Goal: Information Seeking & Learning: Understand process/instructions

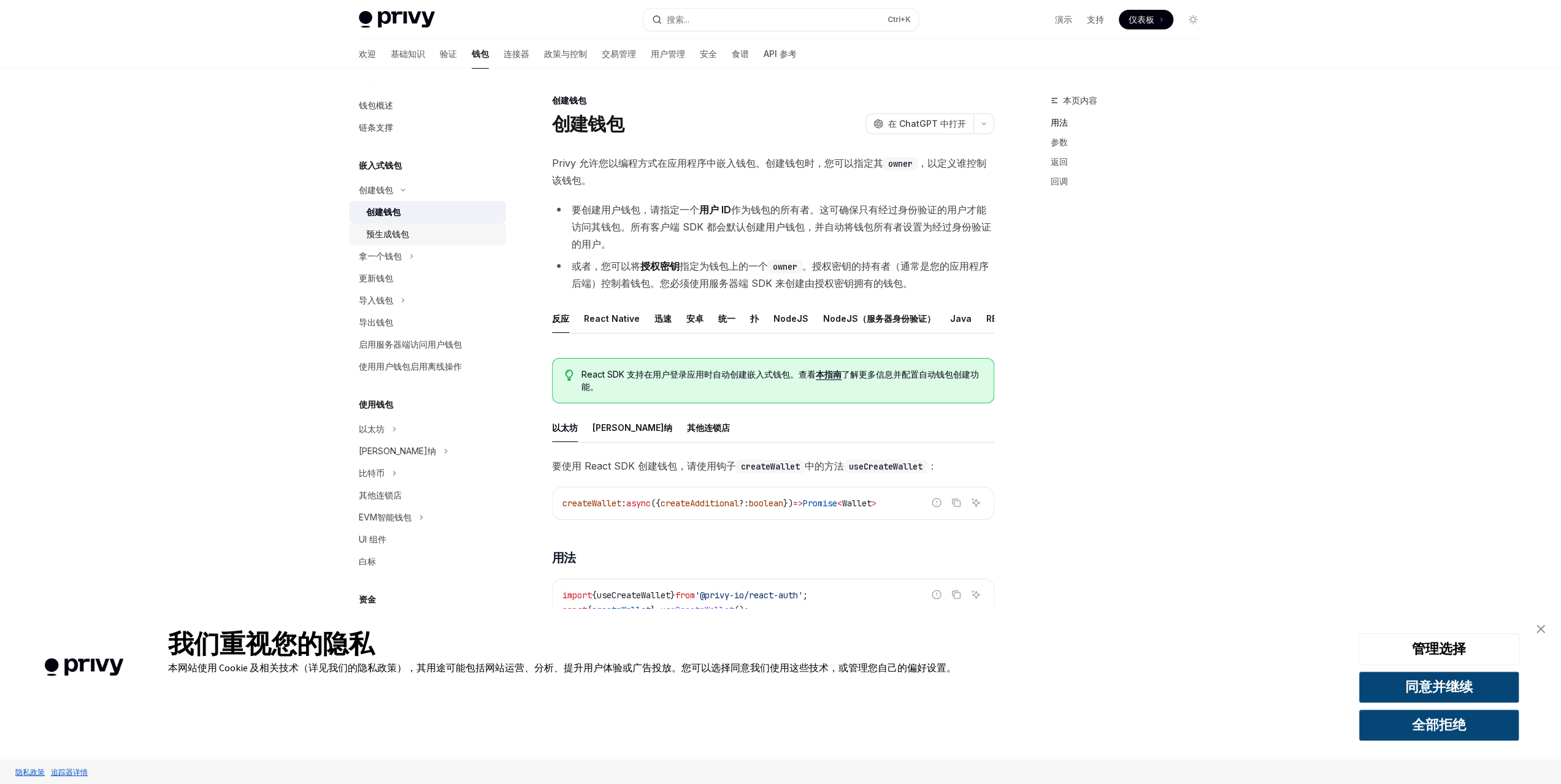
click at [399, 241] on div "预生成钱包" at bounding box center [388, 234] width 43 height 14
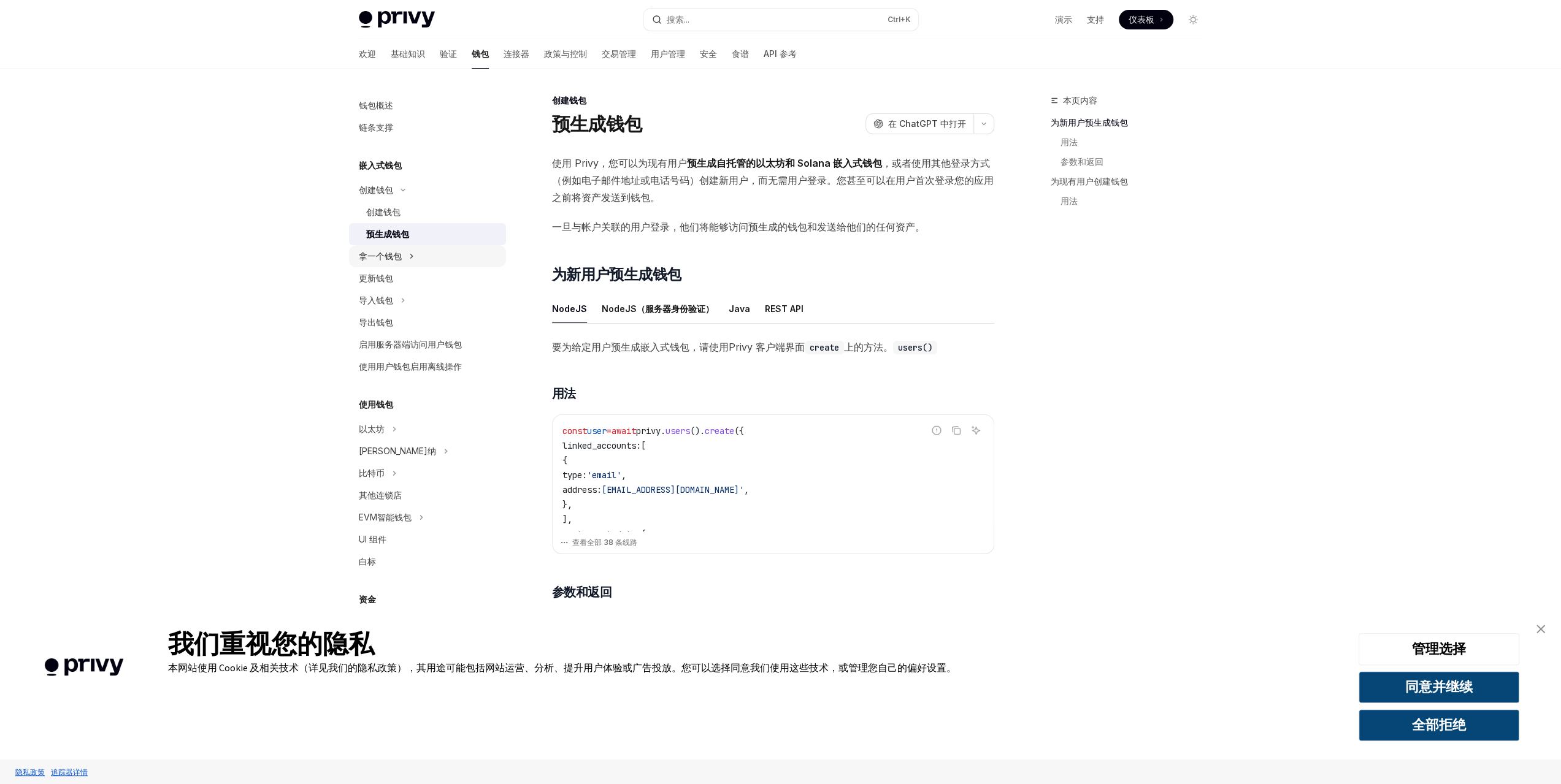
click at [399, 260] on font "拿一个钱包" at bounding box center [380, 256] width 43 height 11
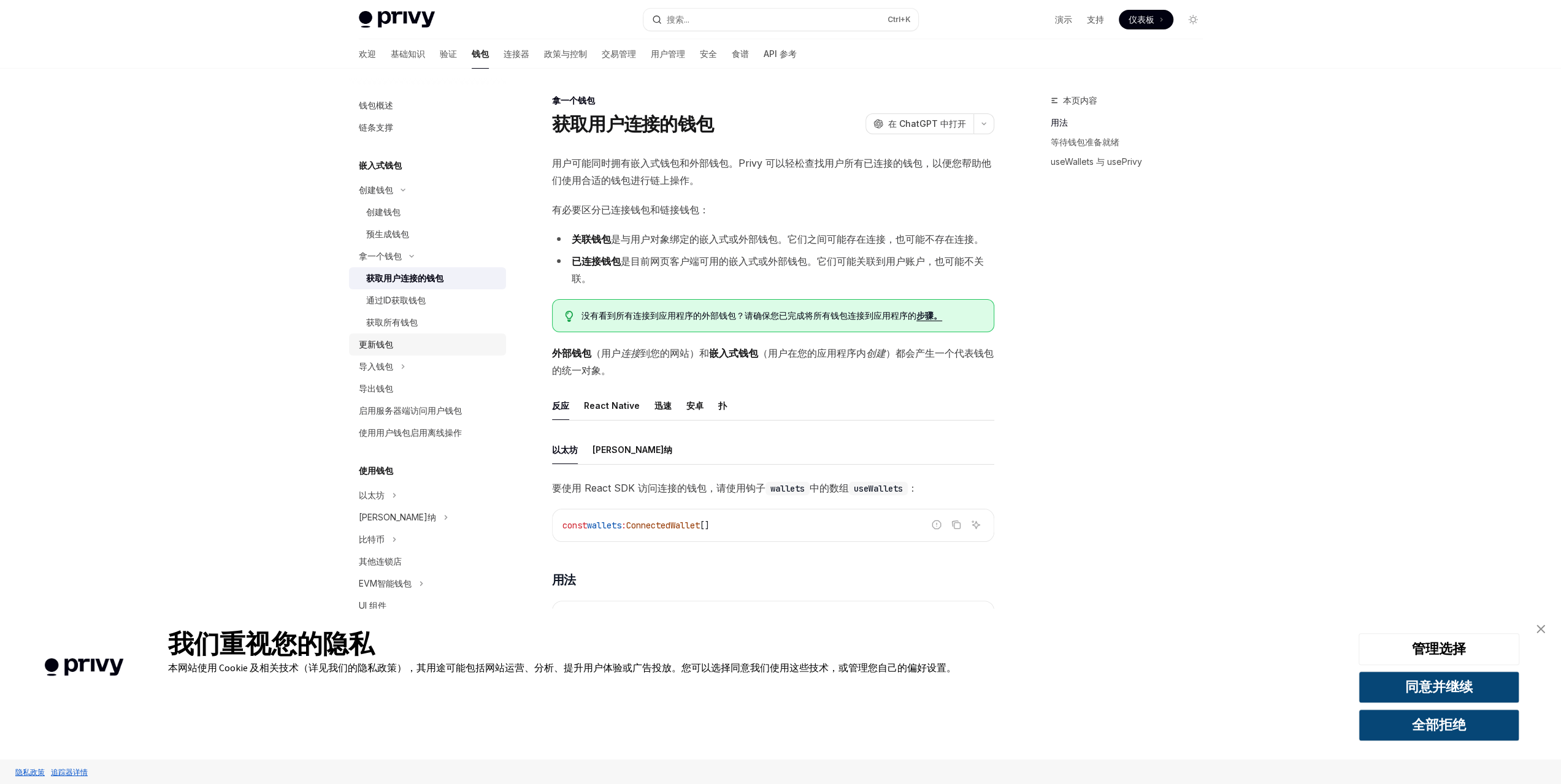
click at [406, 349] on div "更新钱包" at bounding box center [429, 344] width 140 height 14
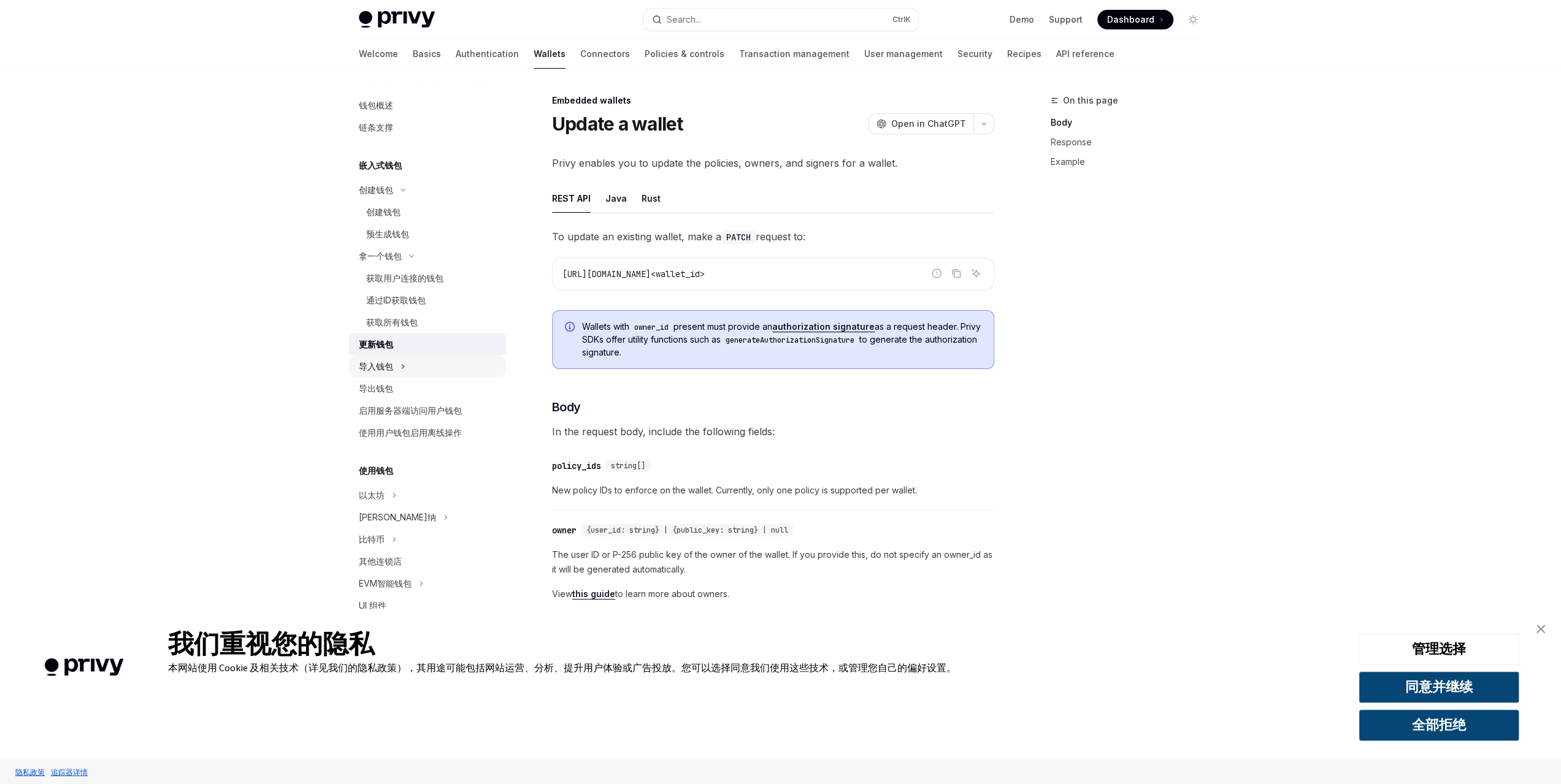
click at [399, 369] on button "导入钱包" at bounding box center [427, 366] width 157 height 22
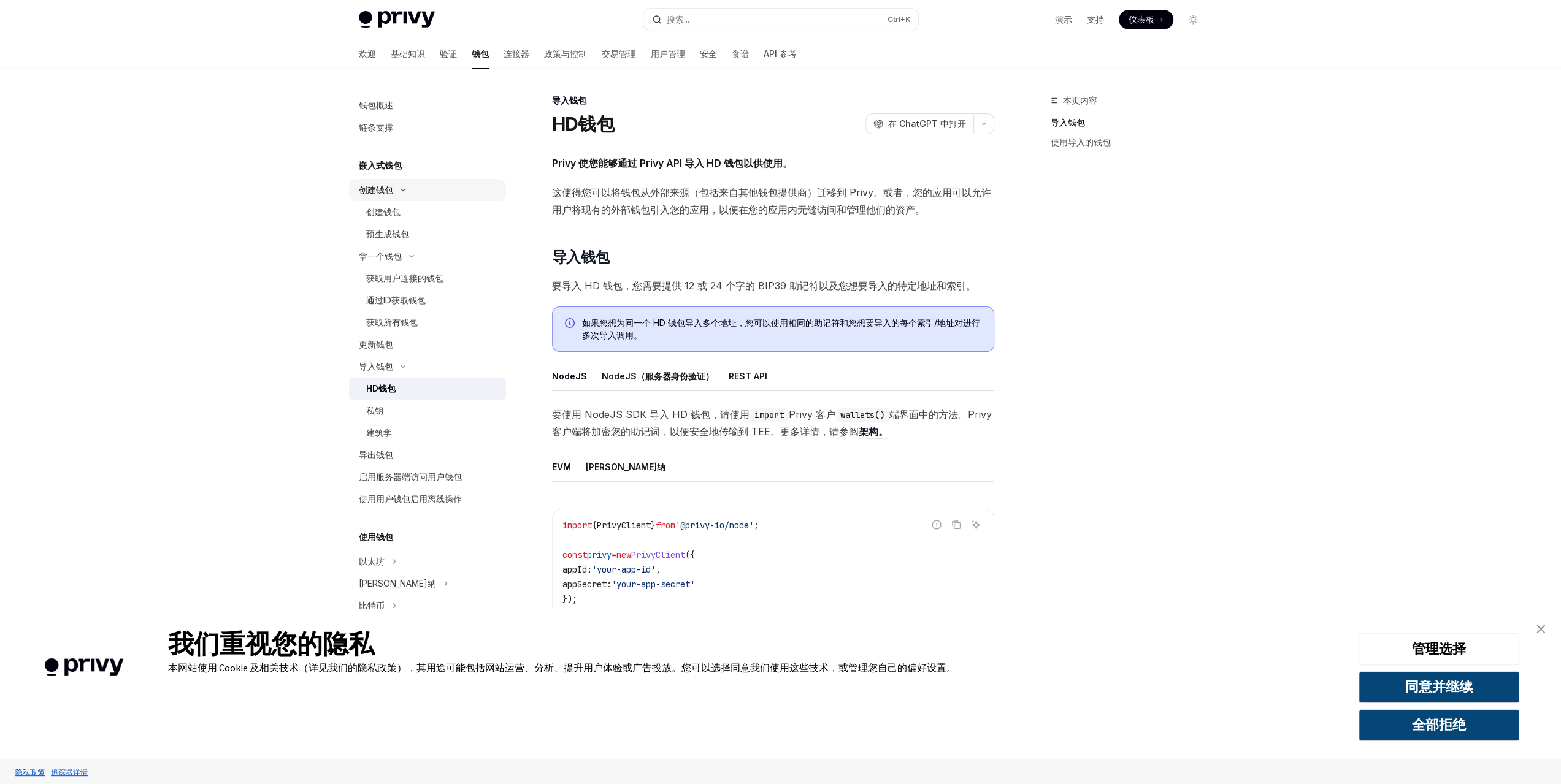
click at [396, 194] on button "创建钱包" at bounding box center [427, 190] width 157 height 22
click at [394, 180] on button "创建钱包" at bounding box center [427, 190] width 157 height 22
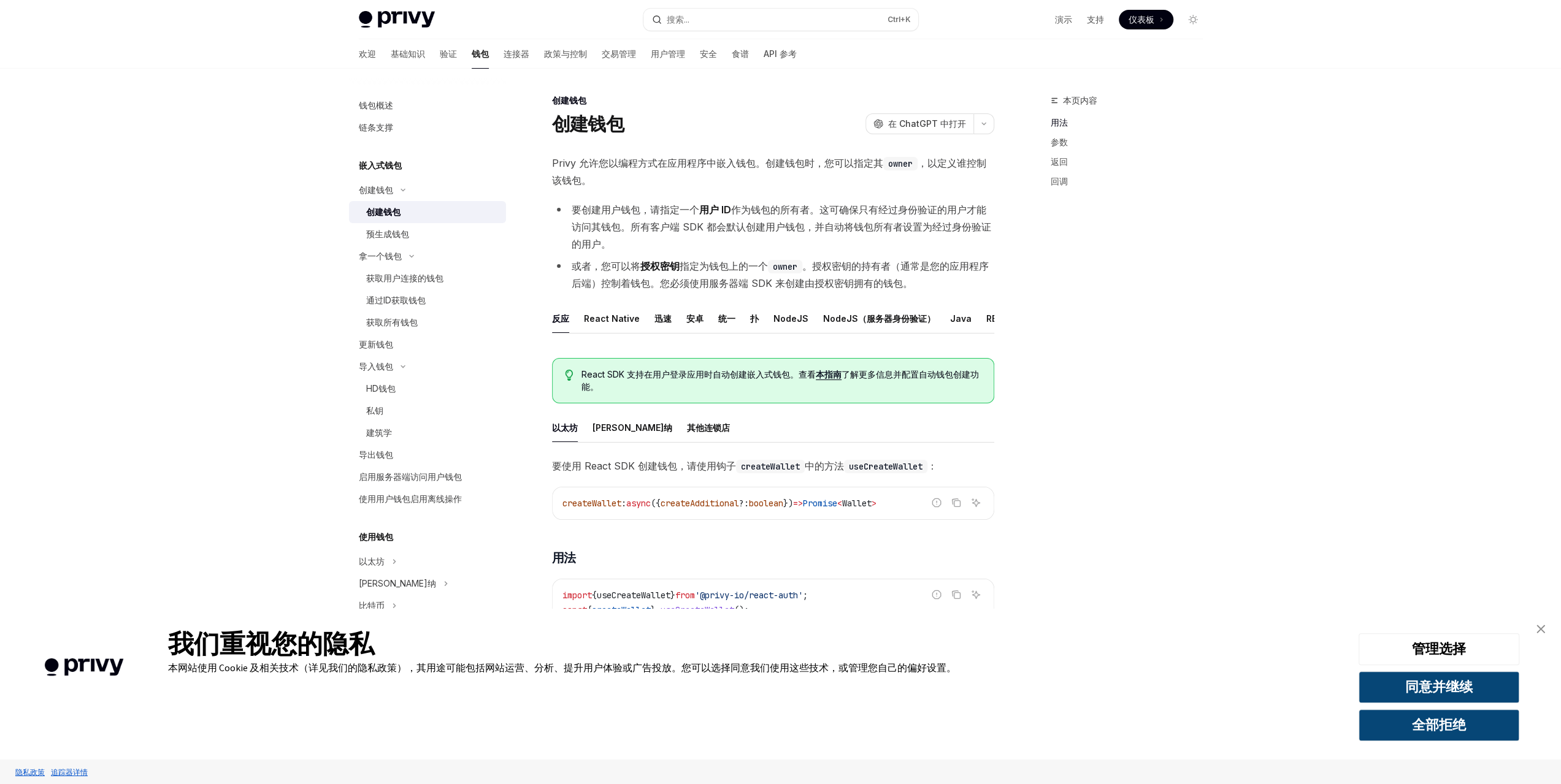
click at [393, 167] on font "嵌入式钱包" at bounding box center [380, 165] width 43 height 11
click at [374, 177] on div "嵌入式钱包 创建钱包 创建钱包 预生成钱包 拿一个钱包 获取用户连接的钱包 通过ID获取钱包 获取所有钱包 更新钱包 导入钱包 HD钱包 私钥 建筑学 导出钱…" at bounding box center [427, 334] width 157 height 352
click at [378, 165] on font "嵌入式钱包" at bounding box center [380, 165] width 43 height 11
click at [395, 217] on div "创建钱包" at bounding box center [383, 212] width 35 height 14
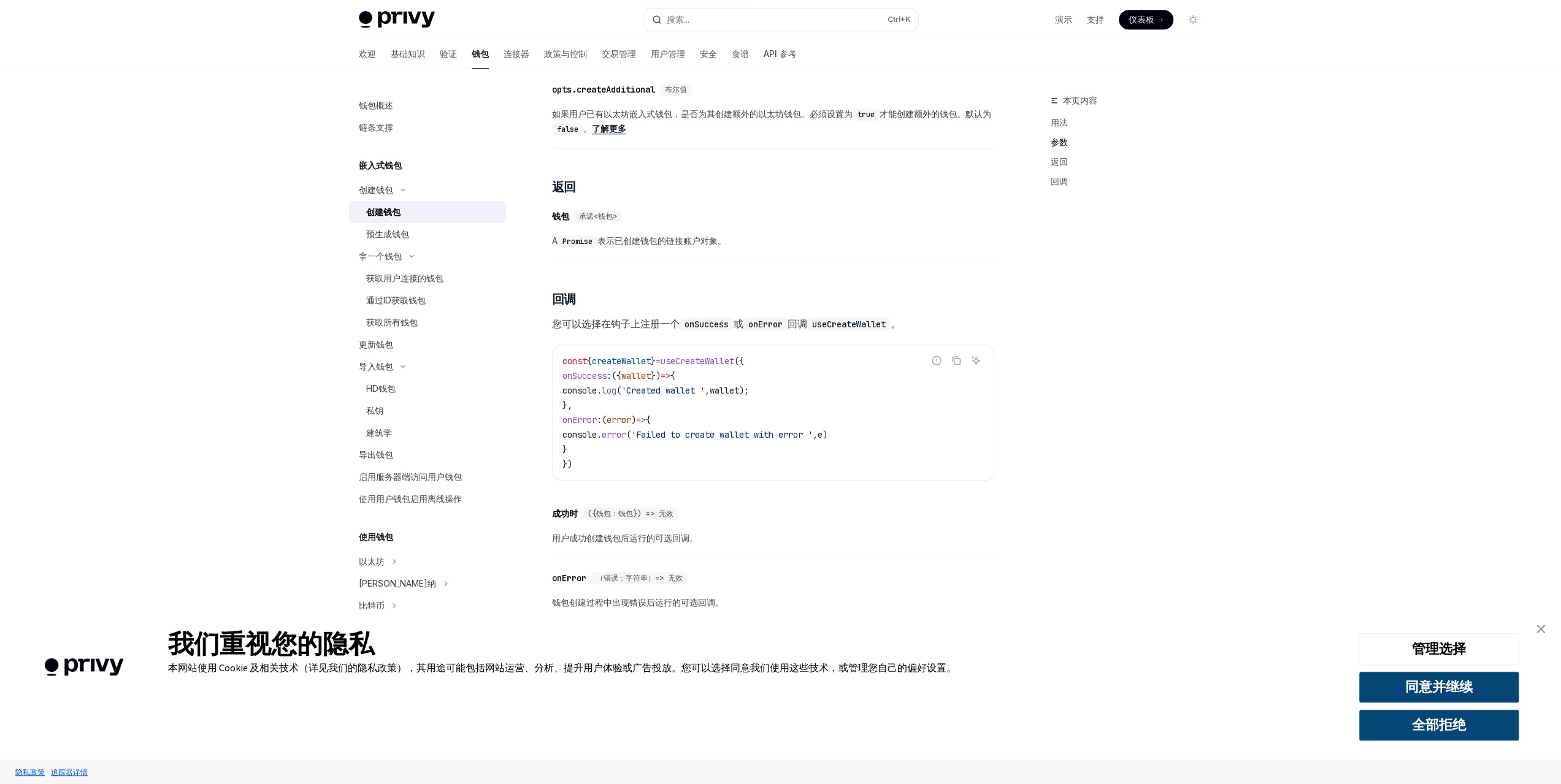
scroll to position [662, 0]
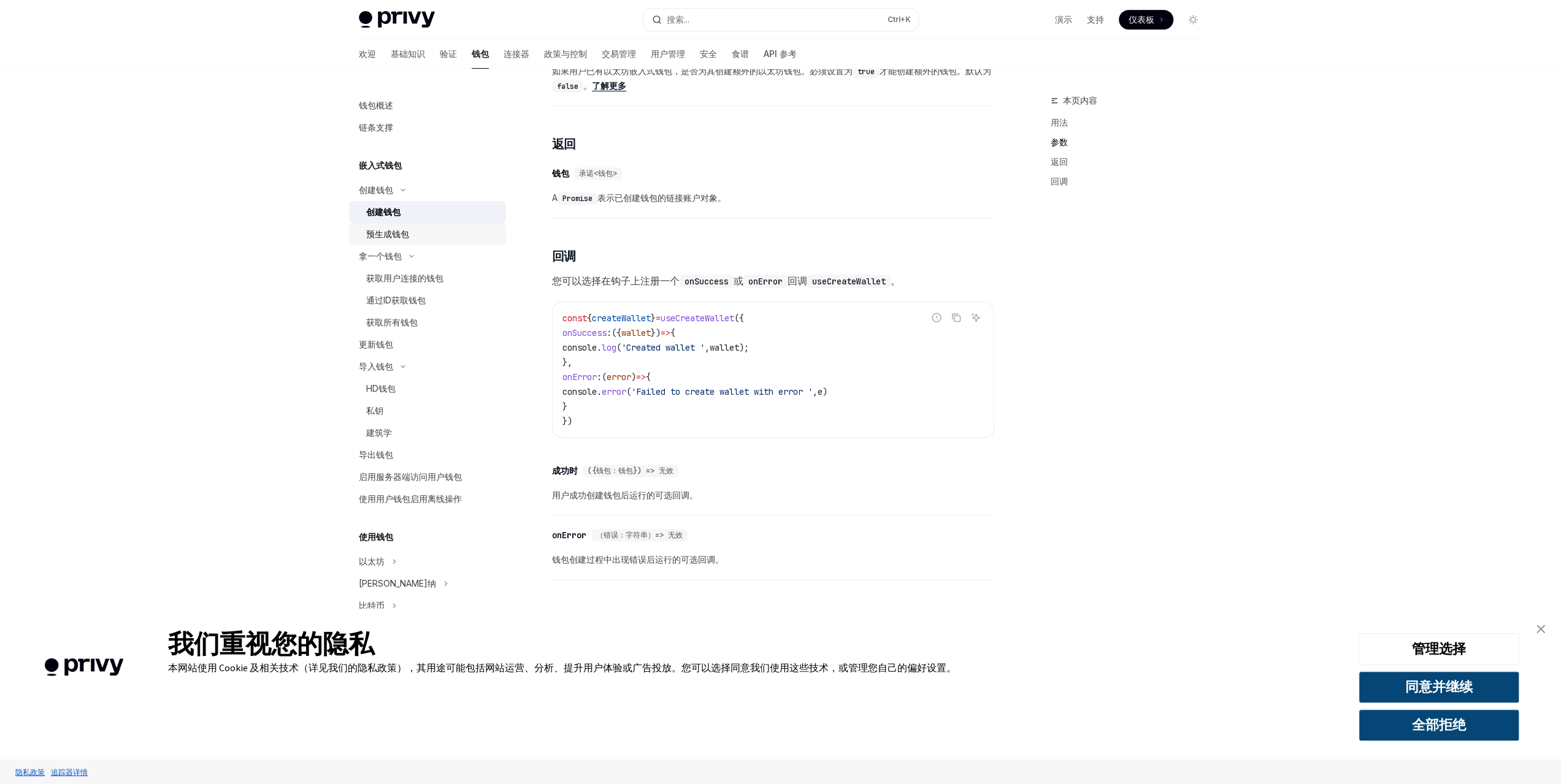
click at [399, 237] on font "预生成钱包" at bounding box center [388, 234] width 43 height 11
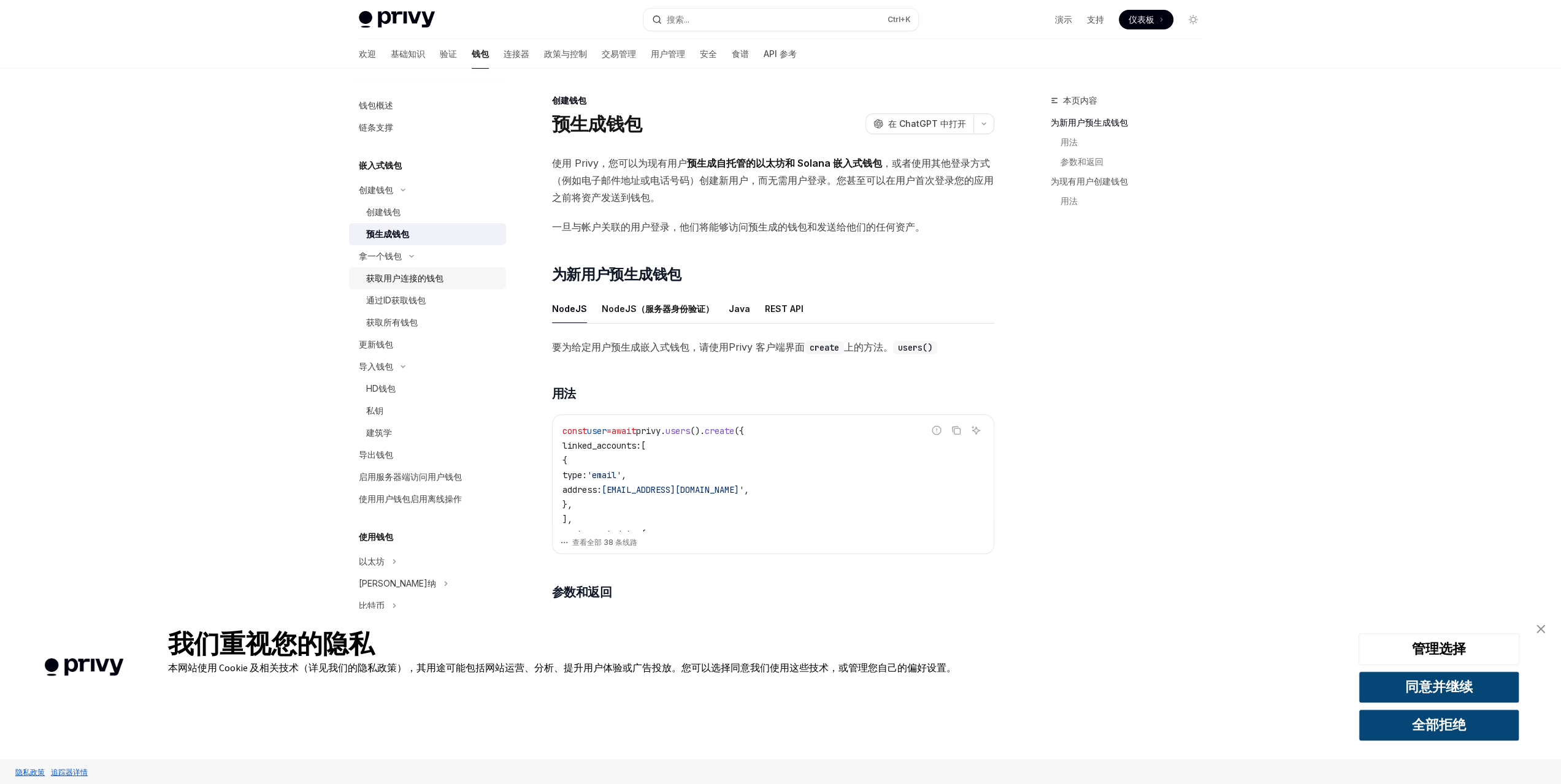
click at [414, 279] on font "获取用户连接的钱包" at bounding box center [404, 278] width 77 height 11
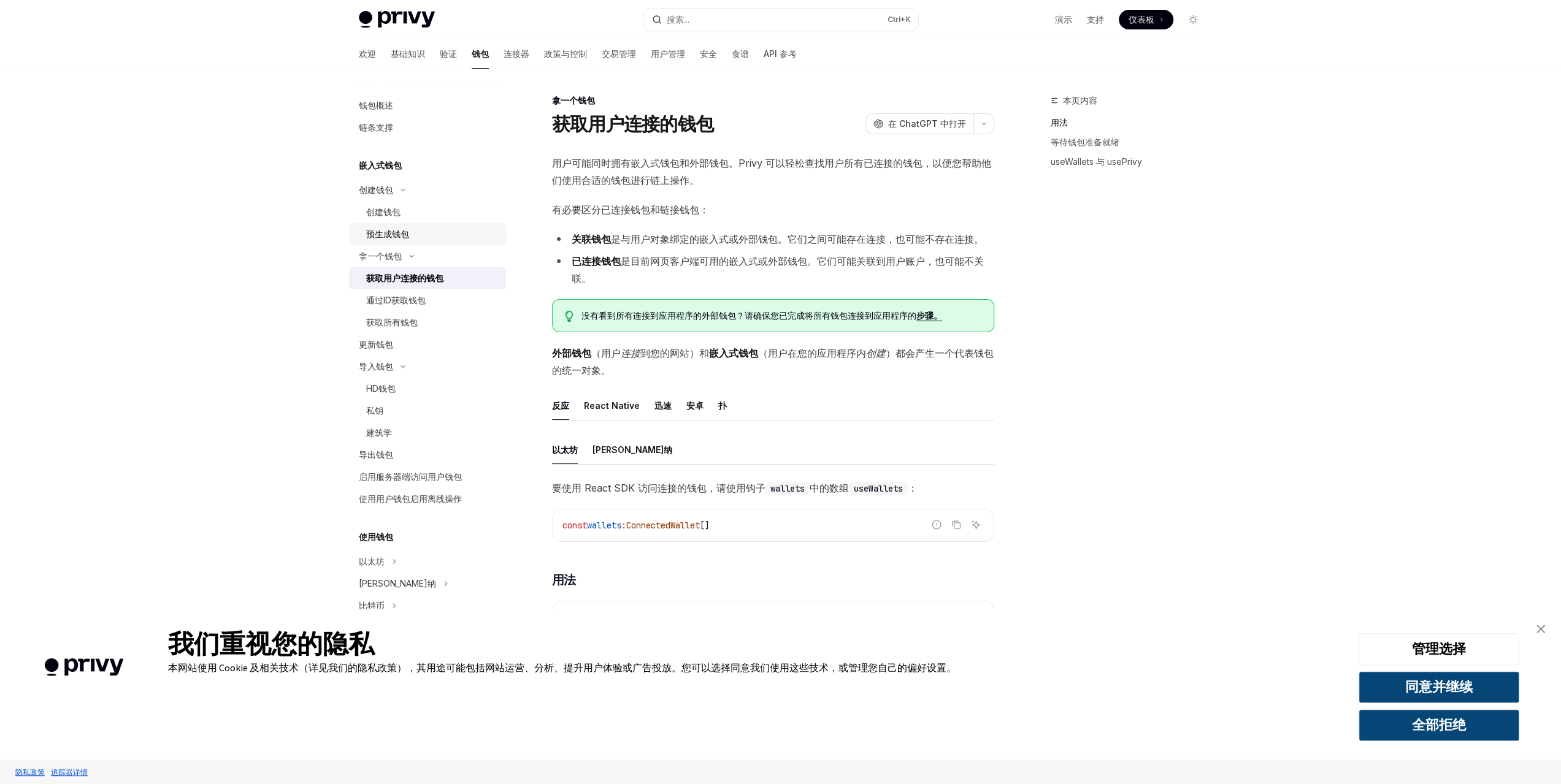
click at [411, 239] on div "预生成钱包" at bounding box center [432, 234] width 132 height 14
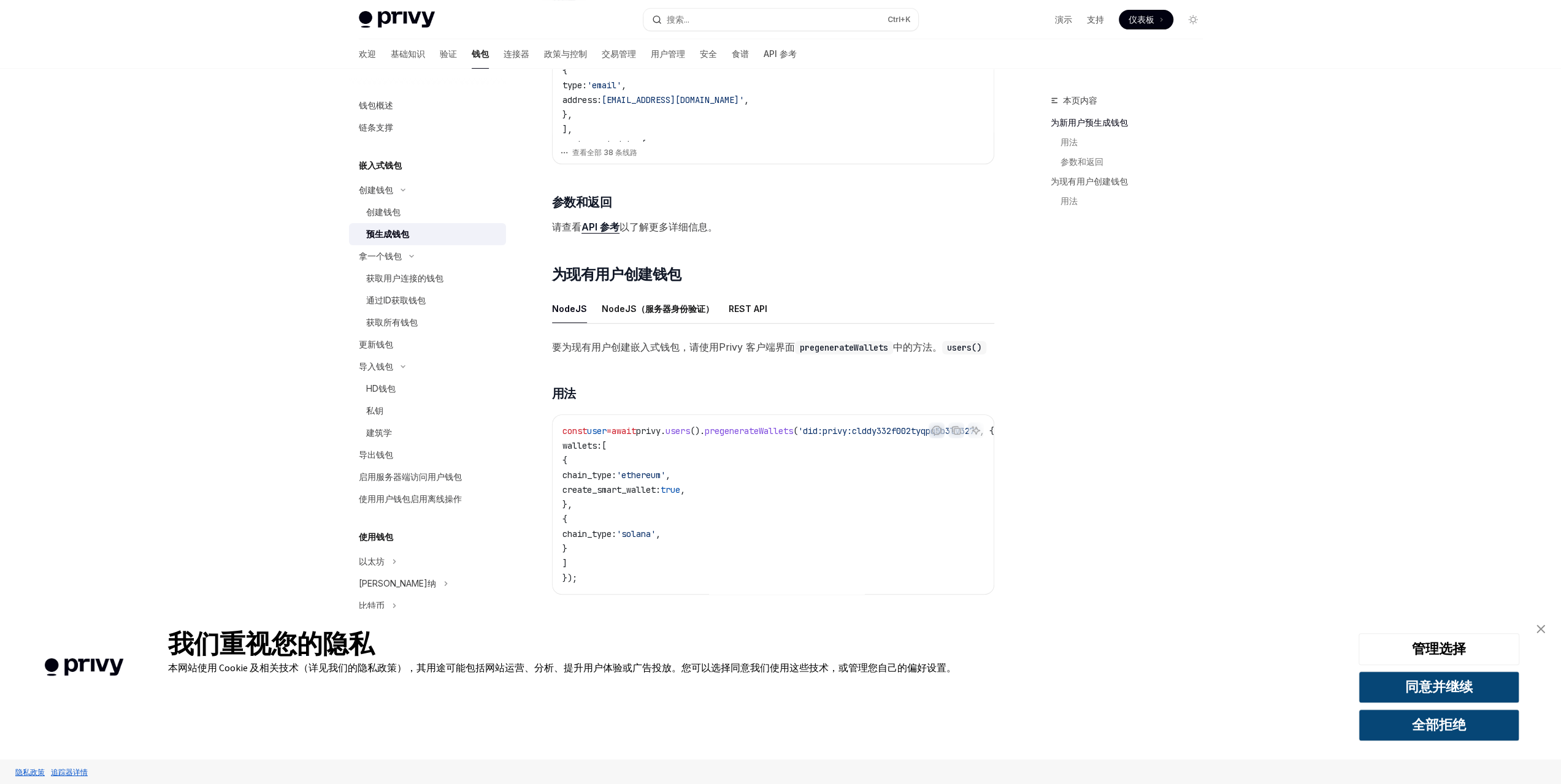
scroll to position [429, 0]
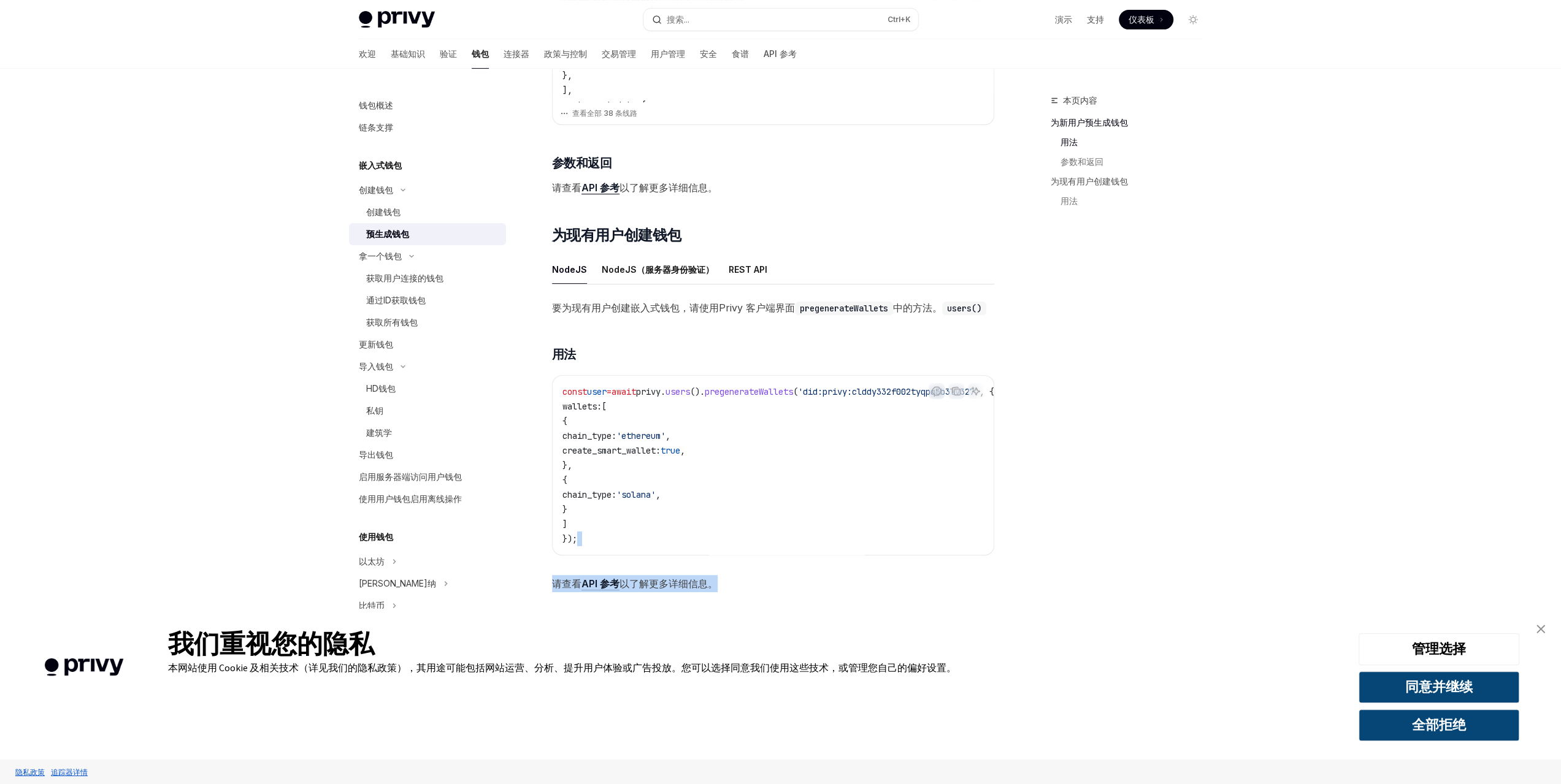
drag, startPoint x: 857, startPoint y: 567, endPoint x: 897, endPoint y: 567, distance: 40.0
click at [897, 567] on div "要为现有用户创建嵌入式钱包，请使用 Privy 客户端界面 pregenerateWallets 中的方法。 users() ​ 用法 报告错误代码 复制 询…" at bounding box center [773, 446] width 442 height 293
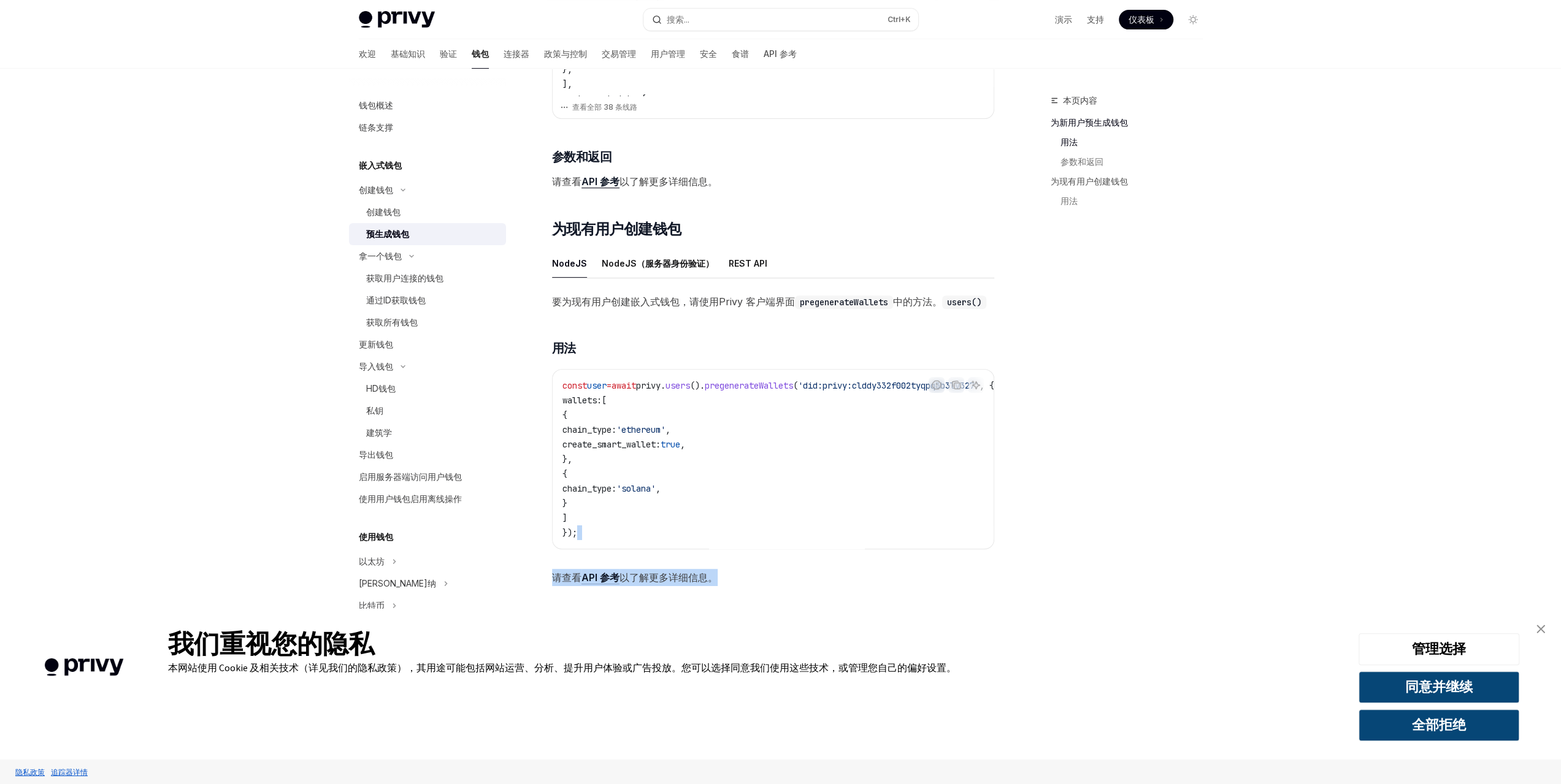
scroll to position [456, 0]
click at [769, 545] on div "要为现有用户创建嵌入式钱包，请使用 Privy 客户端界面 pregenerateWallets 中的方法。 users() ​ 用法 报告错误代码 复制 询…" at bounding box center [773, 440] width 442 height 293
drag, startPoint x: 768, startPoint y: 565, endPoint x: 771, endPoint y: 575, distance: 10.4
click at [768, 569] on span "请查看 API 参考 以了解更多详细信息。" at bounding box center [773, 578] width 442 height 17
click at [772, 607] on div "创建钱包 预生成钱包 OpenAI 在 ChatGPT 中打开 OpenAI 在 ChatGPT 中打开 使用 Privy，您可以为现有用户 预生成自托管的以…" at bounding box center [659, 221] width 677 height 1126
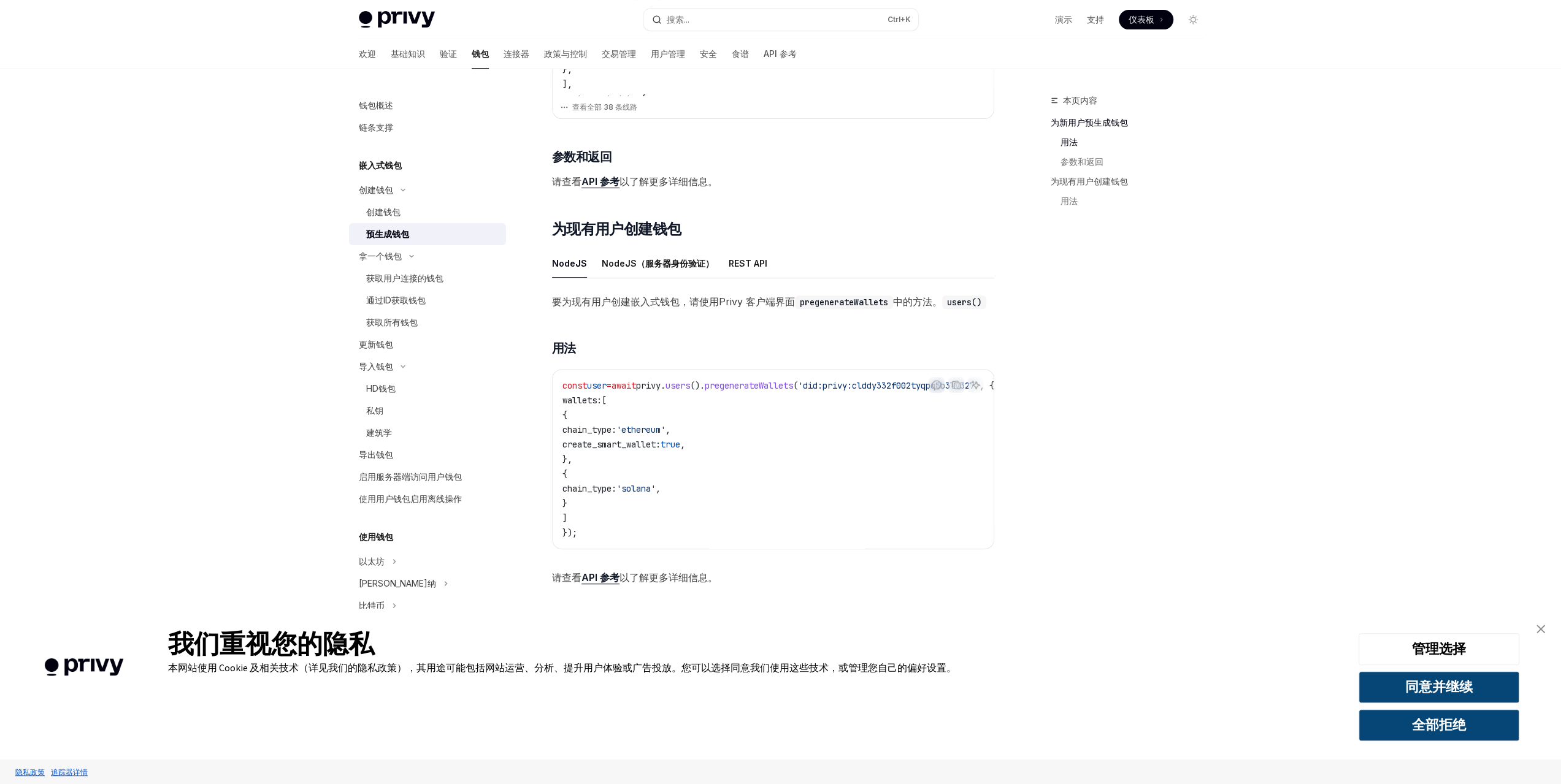
click at [600, 571] on font "API 参考" at bounding box center [600, 577] width 38 height 12
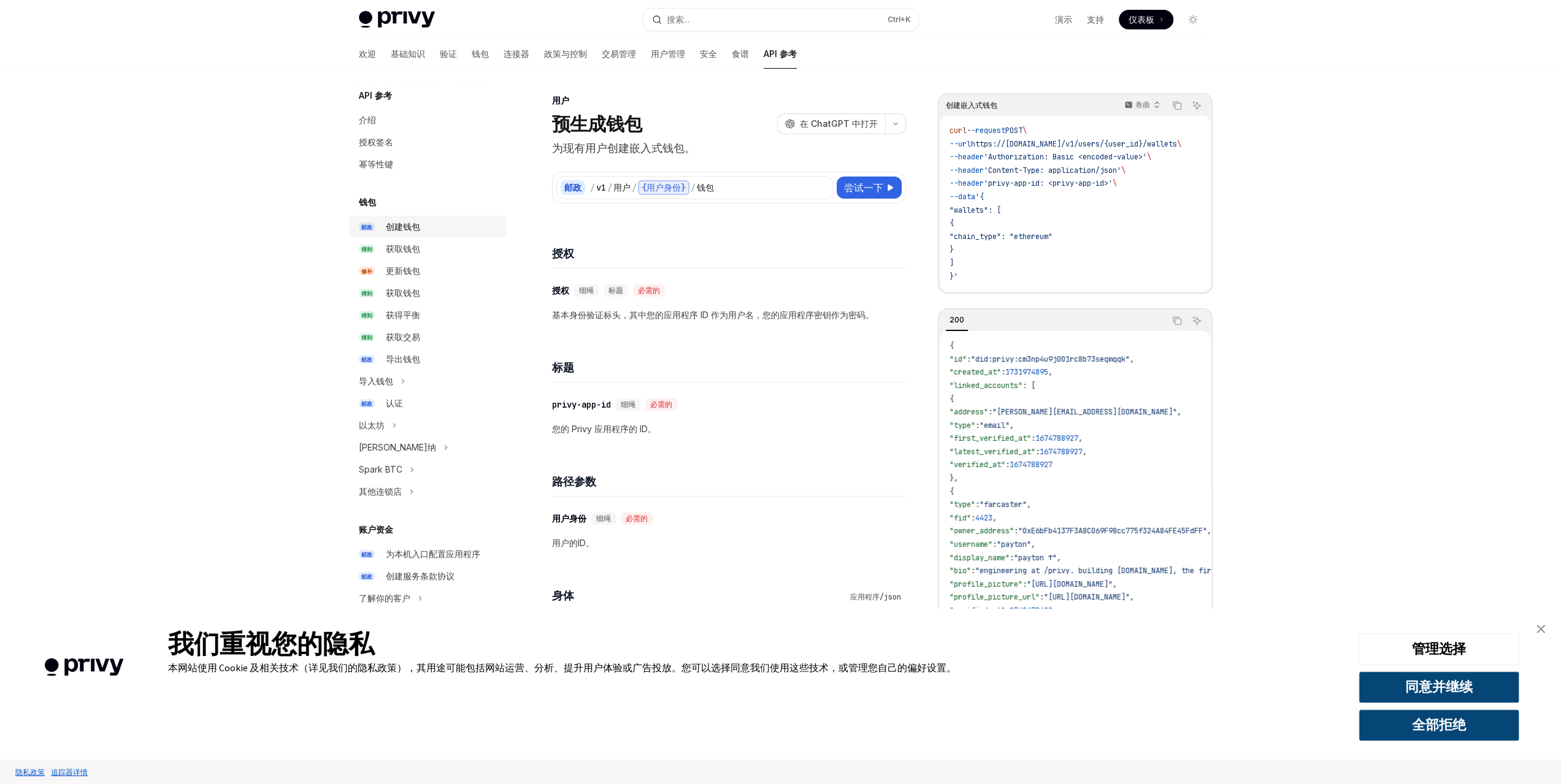
click at [417, 223] on font "创建钱包" at bounding box center [403, 226] width 35 height 11
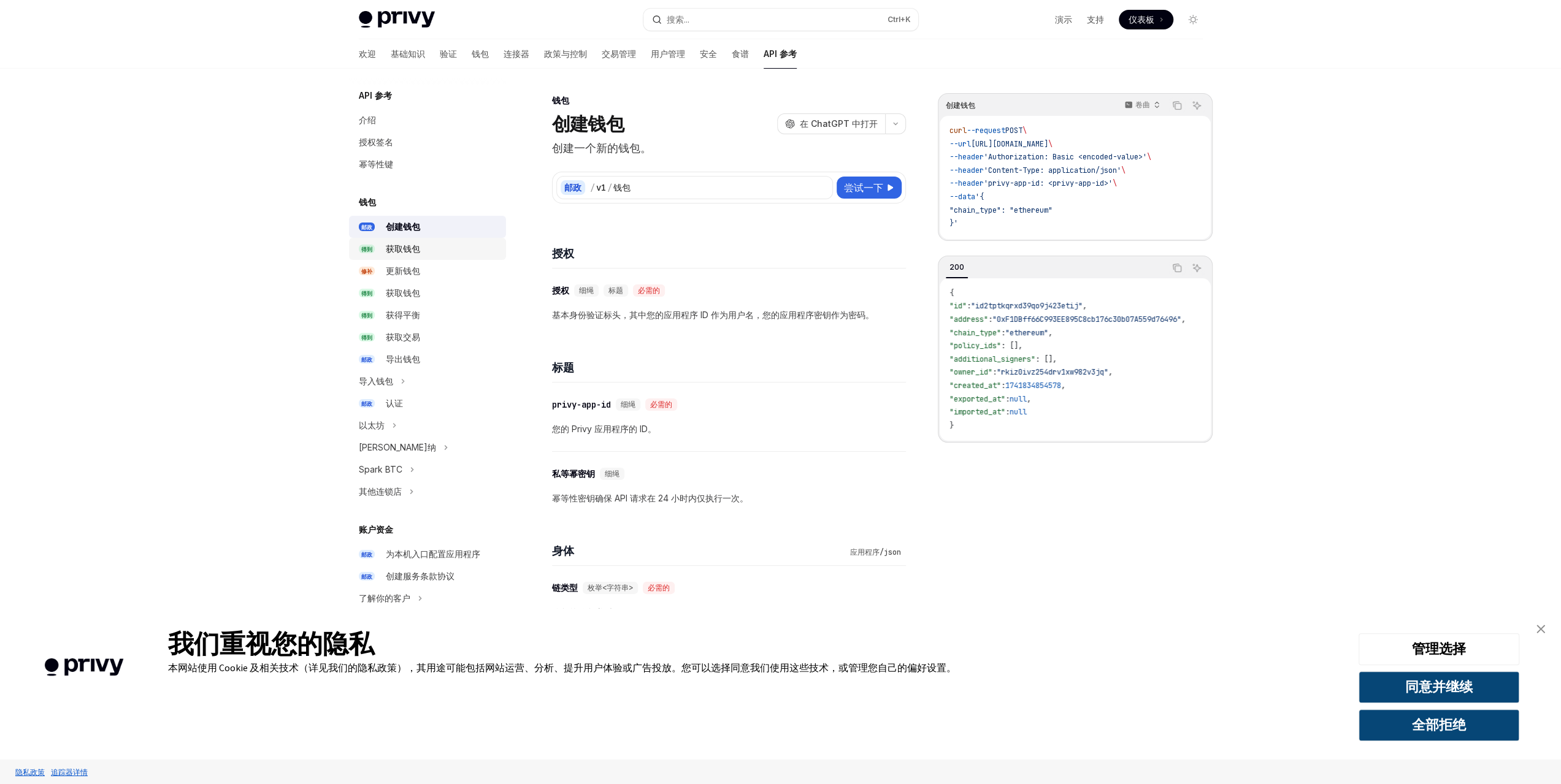
click at [415, 254] on div "获取钱包" at bounding box center [403, 249] width 35 height 14
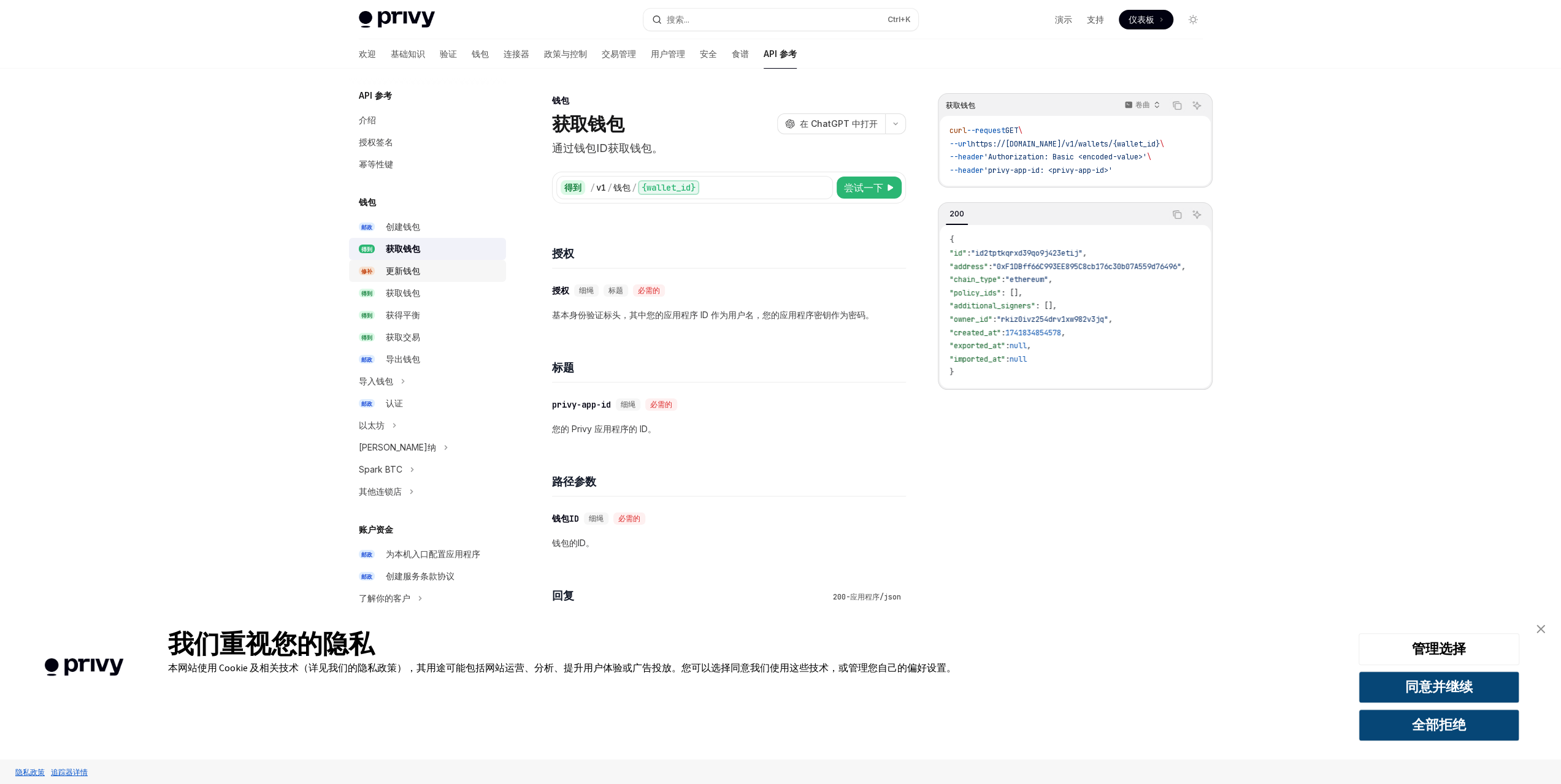
click at [419, 275] on font "更新钱包" at bounding box center [403, 270] width 35 height 11
type textarea "*"
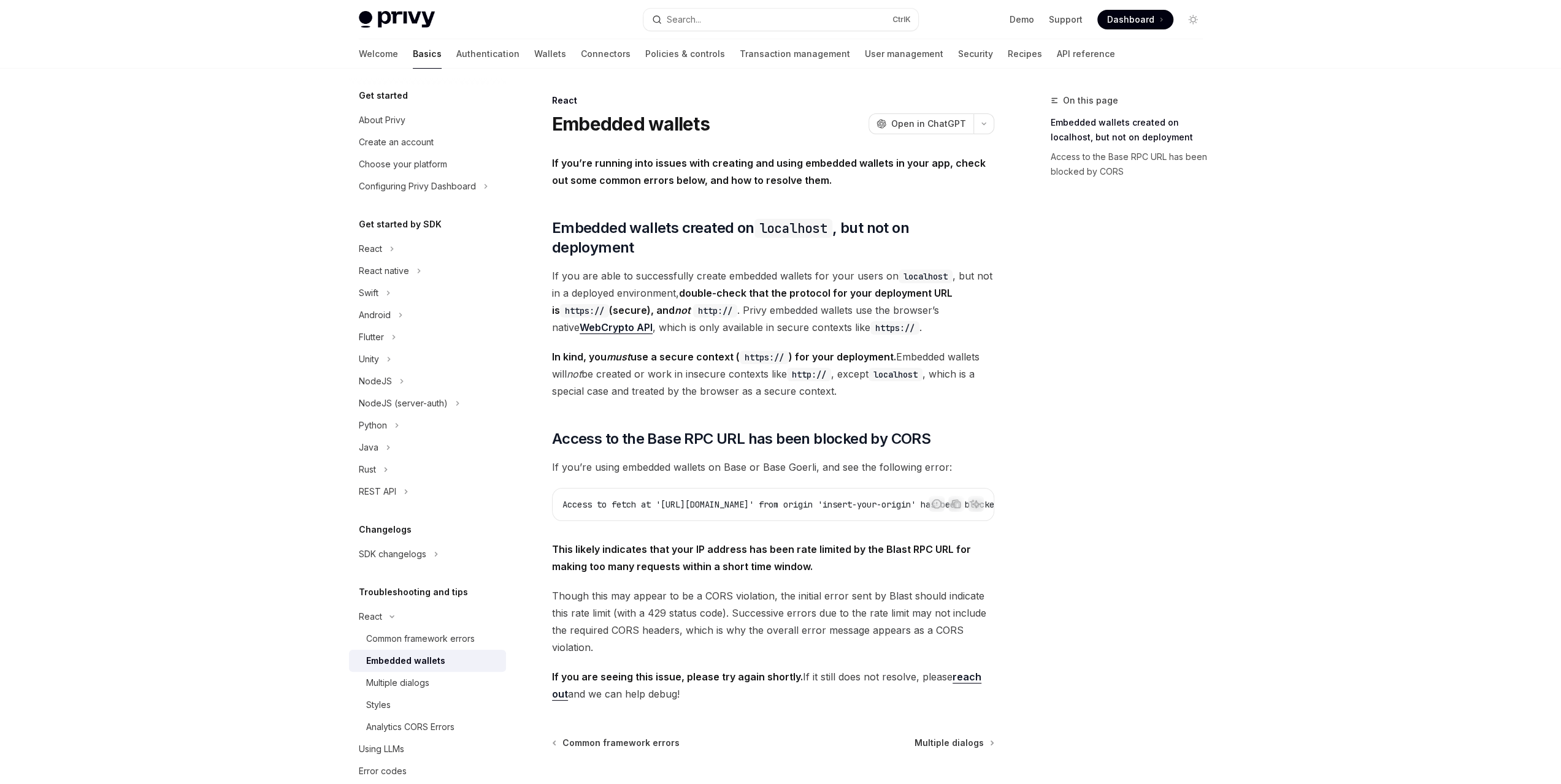
type textarea "*"
